Goal: Transaction & Acquisition: Purchase product/service

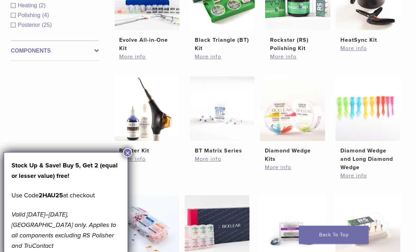
click at [127, 155] on button "×" at bounding box center [127, 152] width 9 height 9
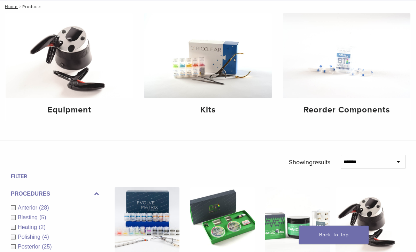
scroll to position [78, 0]
click at [157, 88] on img at bounding box center [207, 55] width 127 height 85
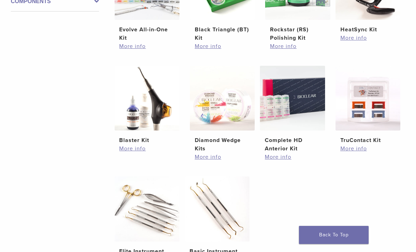
scroll to position [208, 0]
click at [295, 112] on img at bounding box center [292, 97] width 65 height 65
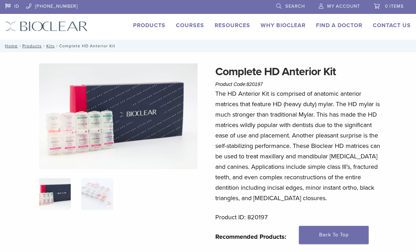
click at [32, 46] on link "Products" at bounding box center [32, 46] width 20 height 5
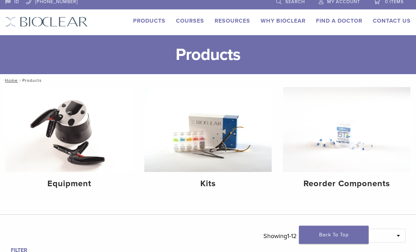
scroll to position [4, 0]
click at [225, 137] on img at bounding box center [207, 129] width 127 height 85
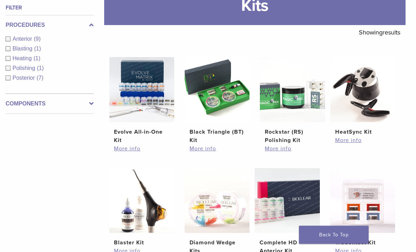
scroll to position [124, 5]
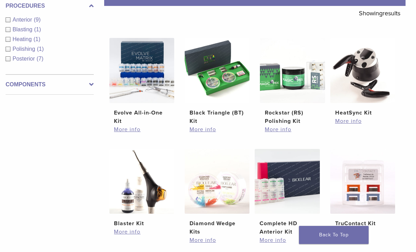
click at [127, 134] on link "More info" at bounding box center [141, 129] width 55 height 8
